Goal: Information Seeking & Learning: Learn about a topic

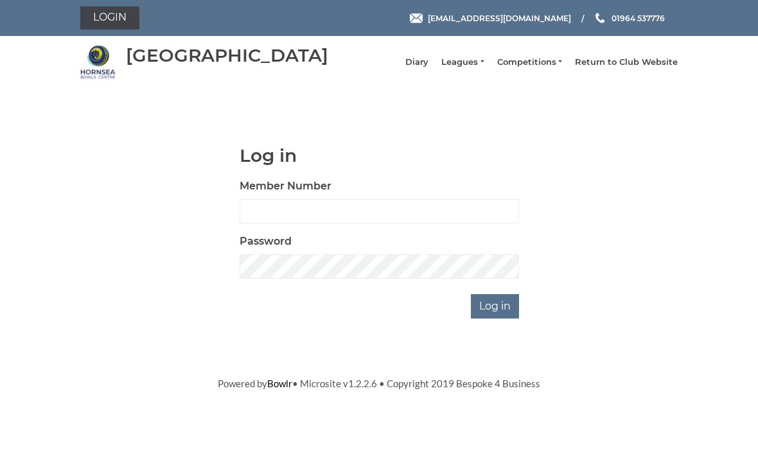
click at [632, 68] on link "Return to Club Website" at bounding box center [626, 63] width 103 height 12
click at [480, 66] on link "Leagues" at bounding box center [462, 63] width 42 height 12
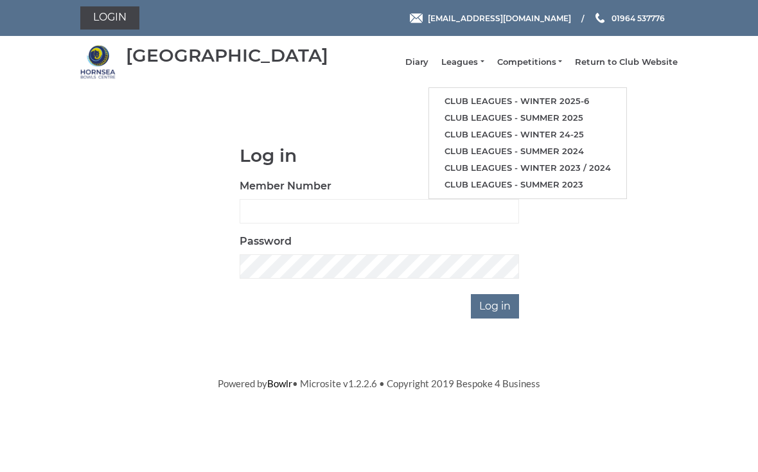
click at [582, 110] on link "Club leagues - Winter 2025-6" at bounding box center [527, 101] width 197 height 17
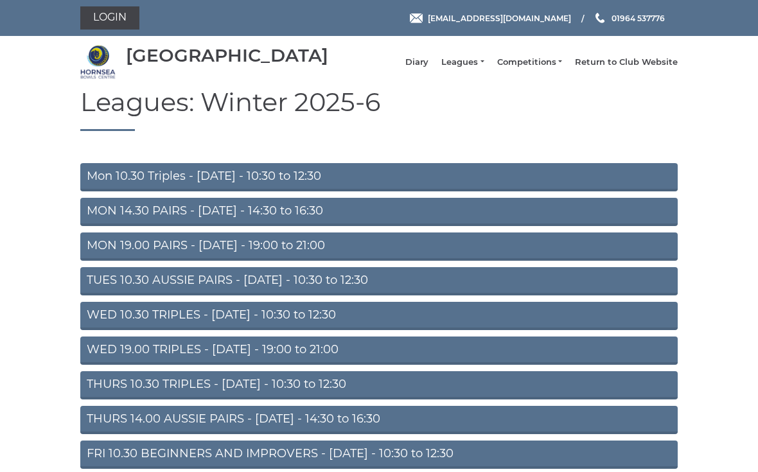
click at [512, 191] on link "Mon 10.30 Triples - Monday - 10:30 to 12:30" at bounding box center [378, 177] width 597 height 28
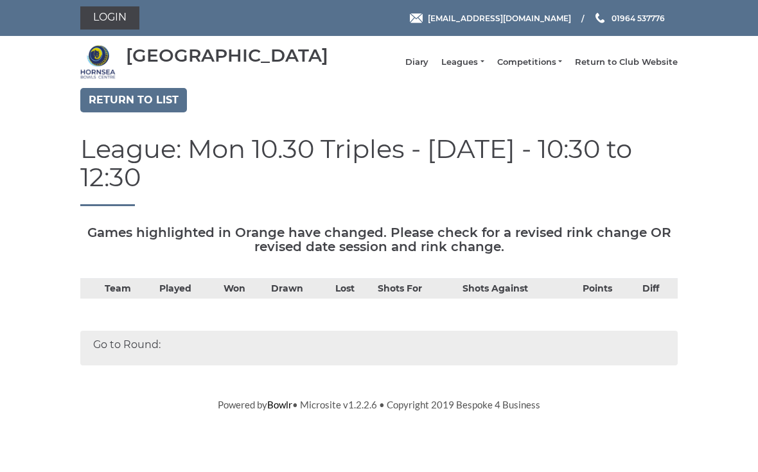
click at [472, 68] on link "Leagues" at bounding box center [462, 63] width 42 height 12
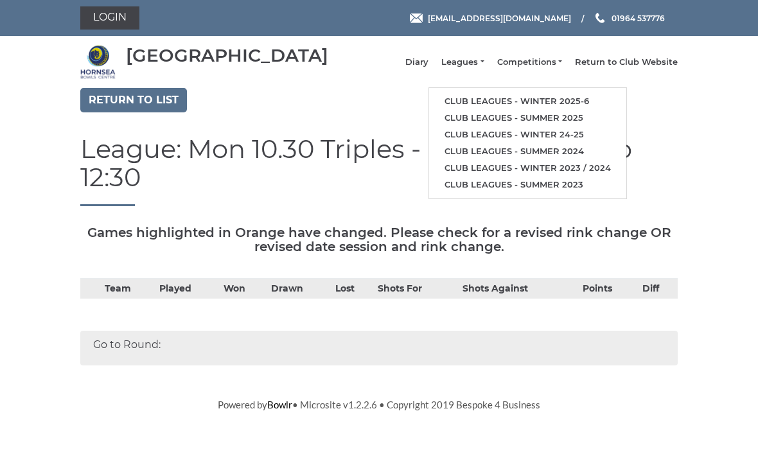
click at [155, 110] on link "Return to list" at bounding box center [133, 100] width 107 height 24
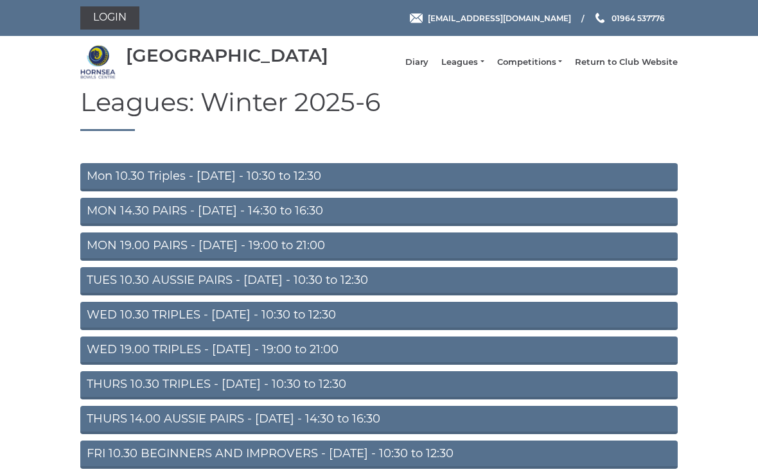
click at [344, 218] on link "MON 14.30 PAIRS - [DATE] - 14:30 to 16:30" at bounding box center [378, 212] width 597 height 28
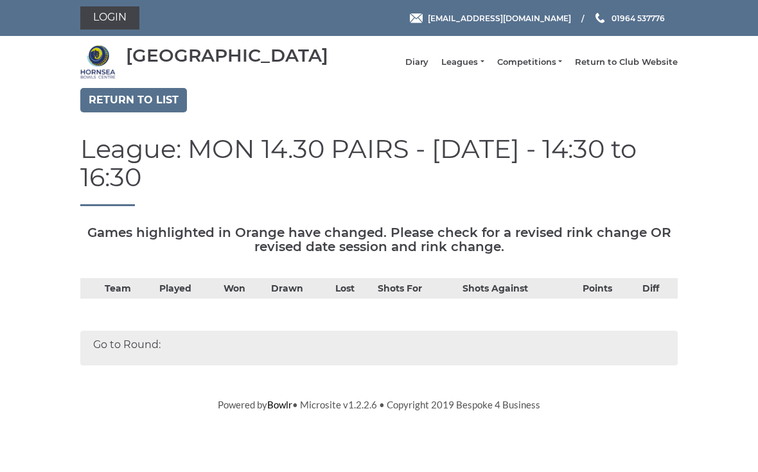
click at [166, 103] on link "Return to list" at bounding box center [133, 100] width 107 height 24
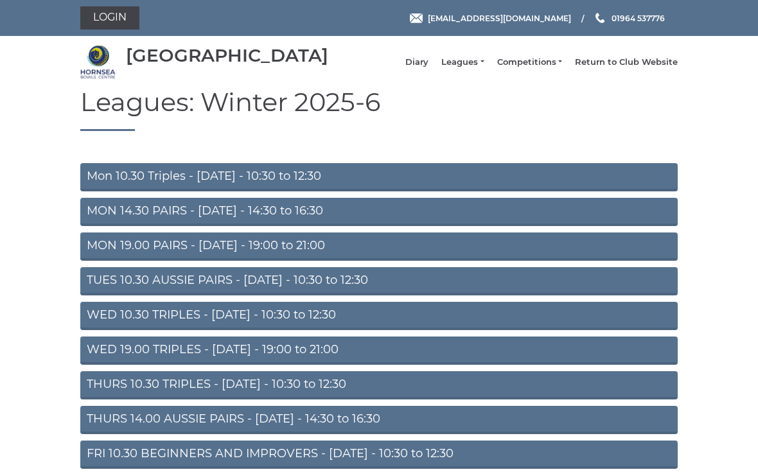
click at [406, 295] on link "TUES 10.30 AUSSIE PAIRS - [DATE] - 10:30 to 12:30" at bounding box center [378, 281] width 597 height 28
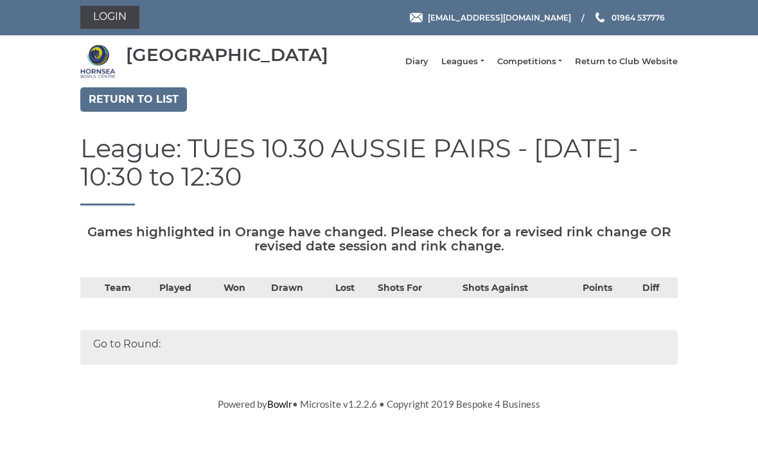
click at [148, 355] on div "Go to Round:" at bounding box center [378, 348] width 597 height 35
click at [167, 354] on div "Go to Round:" at bounding box center [378, 348] width 597 height 35
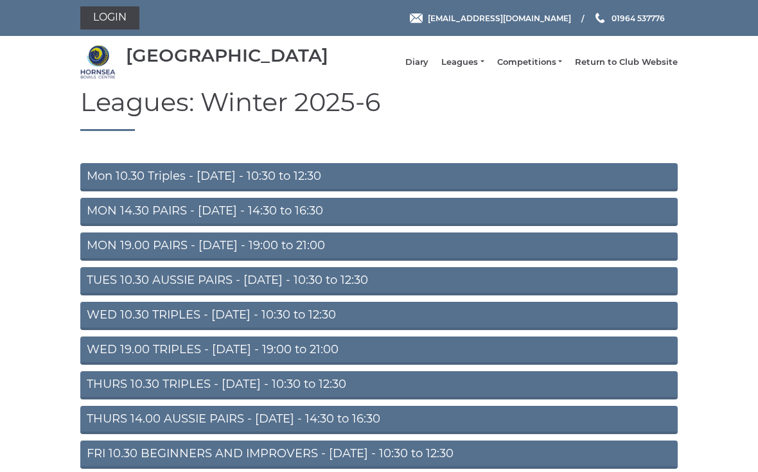
click at [557, 61] on li "Competitions Club competitions - Winter 2025-6 Club competitions - Summer 2025 …" at bounding box center [523, 62] width 78 height 24
click at [530, 68] on link "Competitions" at bounding box center [529, 63] width 65 height 12
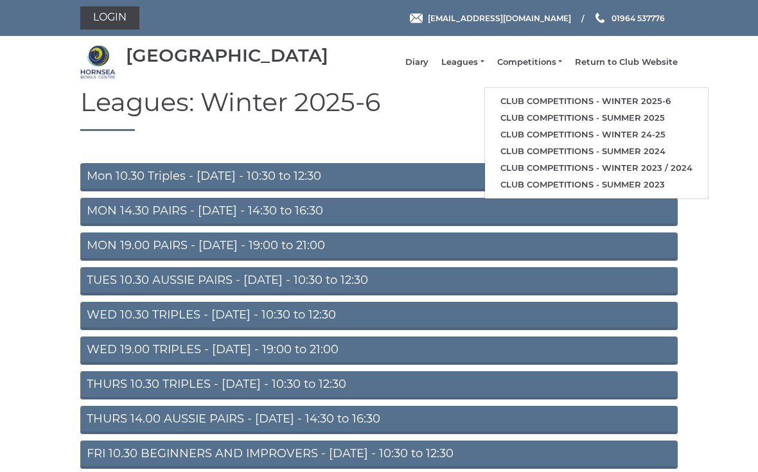
click at [665, 137] on link "Club competitions - Winter 24-25" at bounding box center [596, 134] width 223 height 17
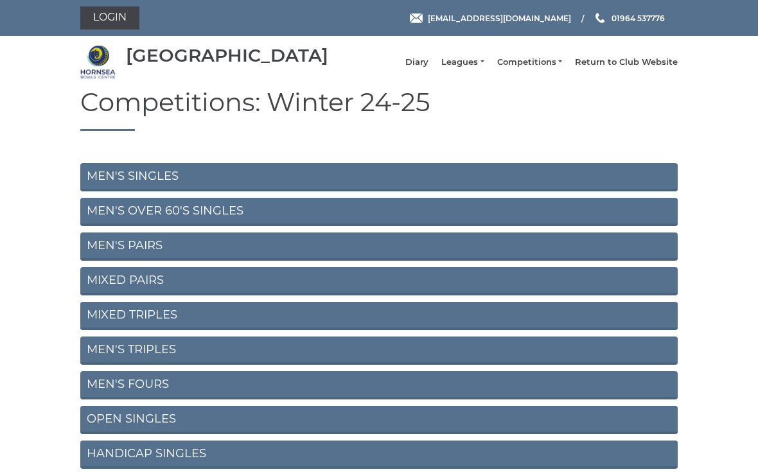
click at [543, 180] on link "MEN'S SINGLES" at bounding box center [378, 177] width 597 height 28
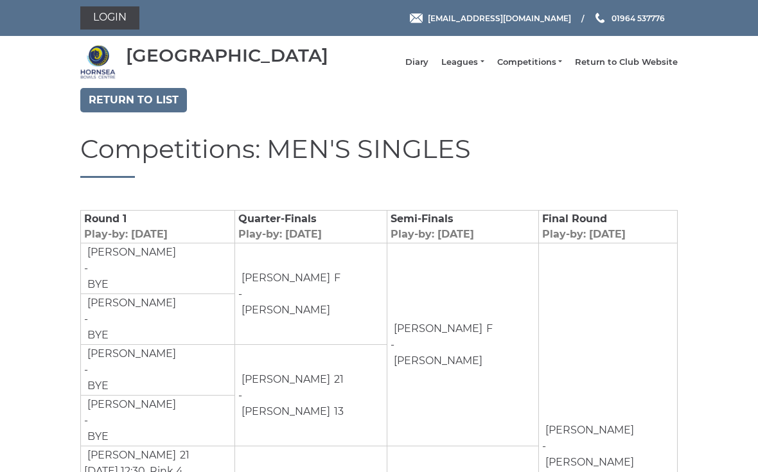
click at [157, 105] on link "Return to list" at bounding box center [133, 100] width 107 height 24
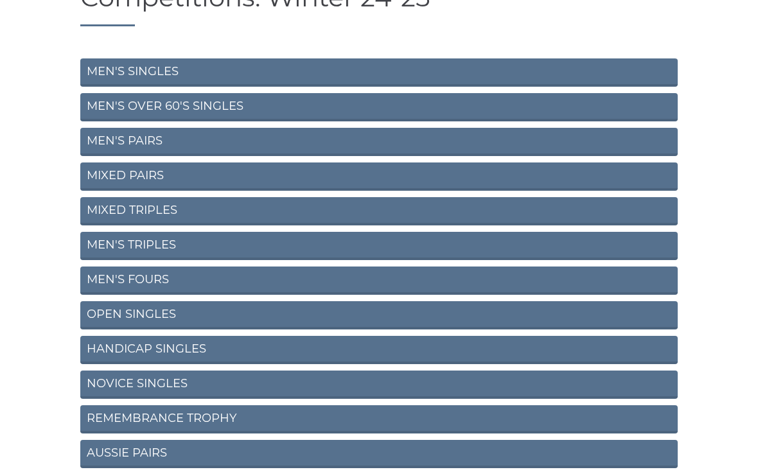
scroll to position [105, 0]
click at [367, 468] on link "AUSSIE PAIRS" at bounding box center [378, 454] width 597 height 28
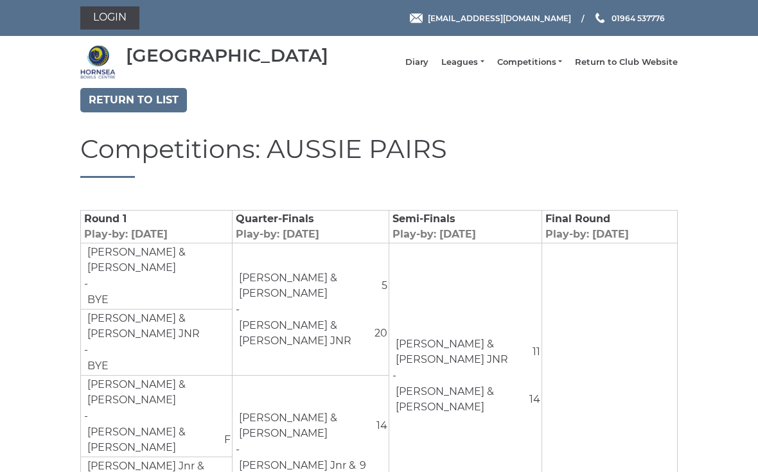
click at [162, 109] on link "Return to list" at bounding box center [133, 100] width 107 height 24
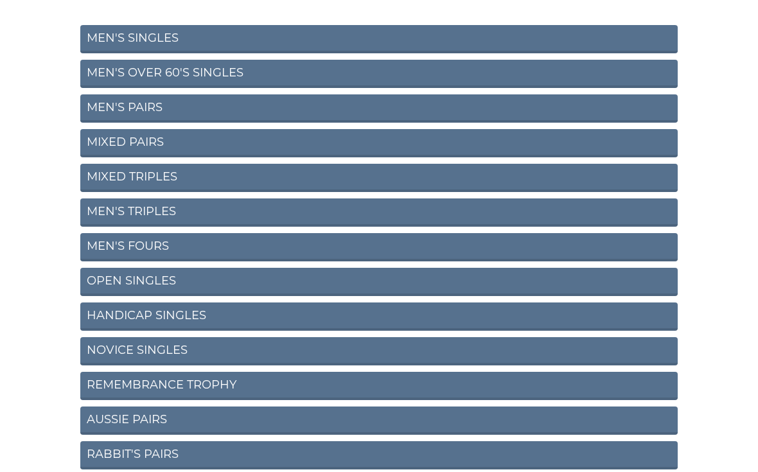
scroll to position [163, 0]
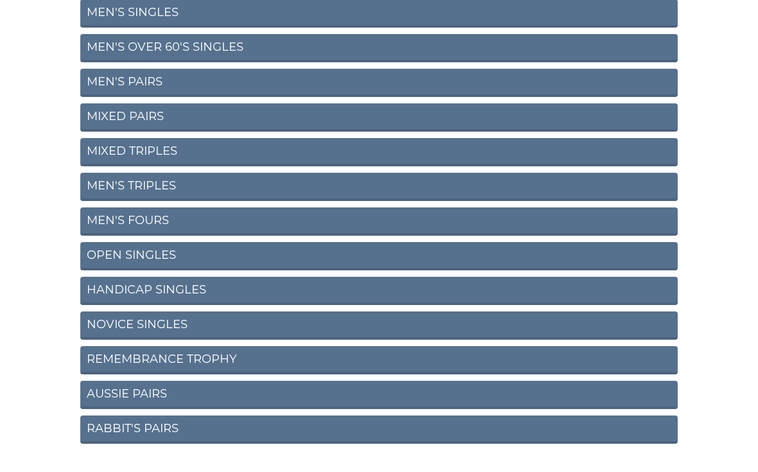
click at [541, 267] on link "OPEN SINGLES" at bounding box center [378, 257] width 597 height 28
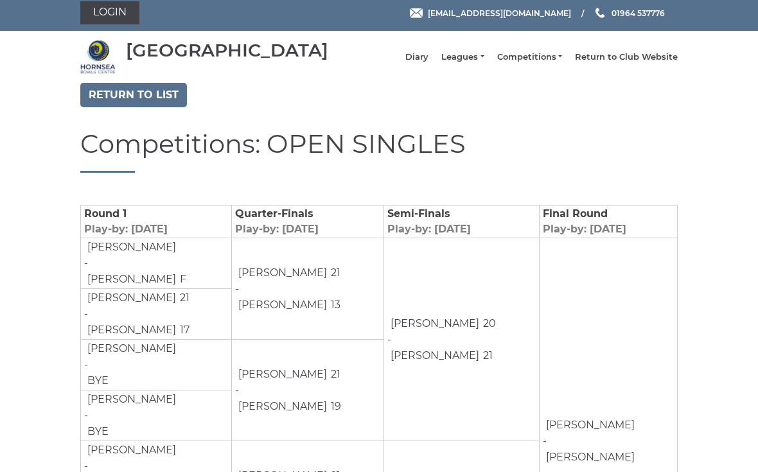
scroll to position [8, 0]
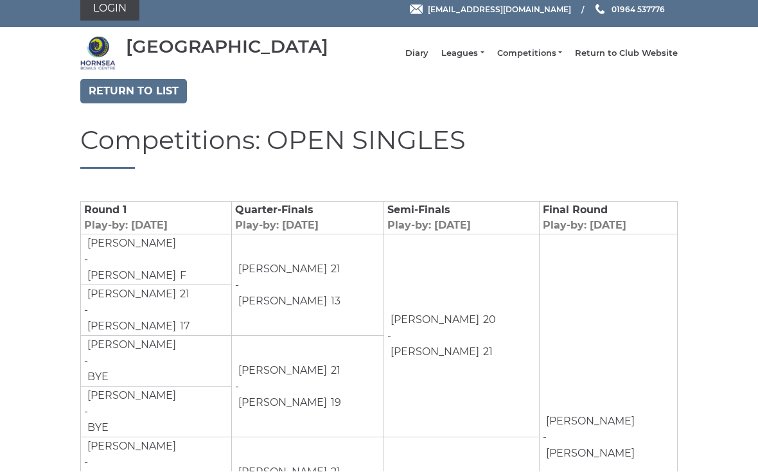
click at [111, 94] on link "Return to list" at bounding box center [133, 92] width 107 height 24
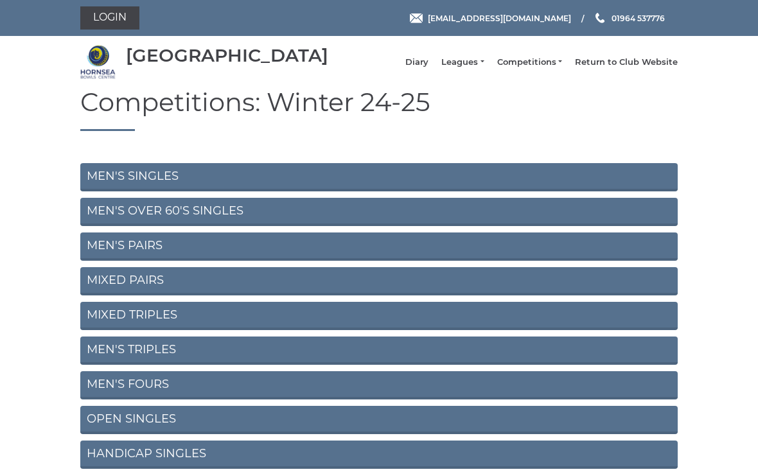
click at [99, 248] on link "MEN'S PAIRS" at bounding box center [378, 246] width 597 height 28
